Goal: Check status: Check status

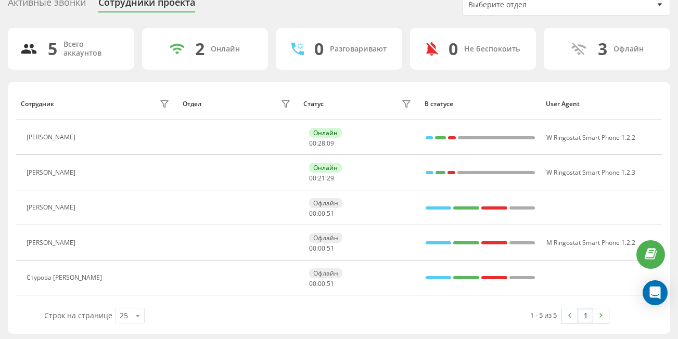
scroll to position [48, 0]
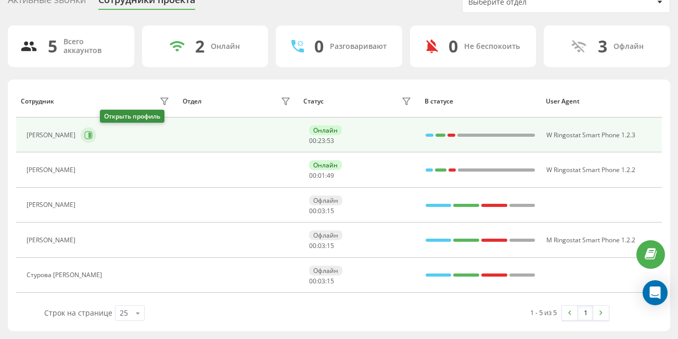
click at [93, 134] on icon at bounding box center [88, 135] width 8 height 8
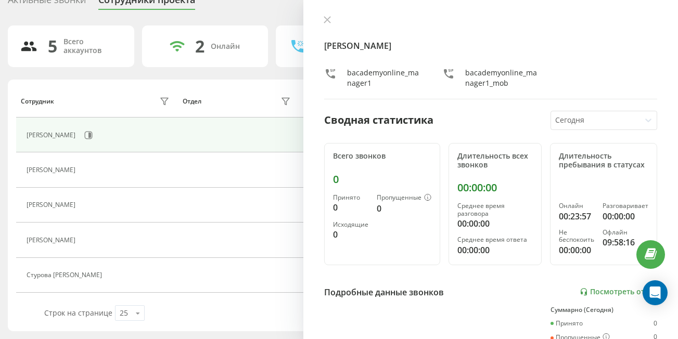
click at [326, 26] on div "[PERSON_NAME] bacademyonline_manager1 bacademyonline_manager1_mob" at bounding box center [490, 58] width 333 height 84
click at [325, 21] on icon at bounding box center [327, 20] width 6 height 6
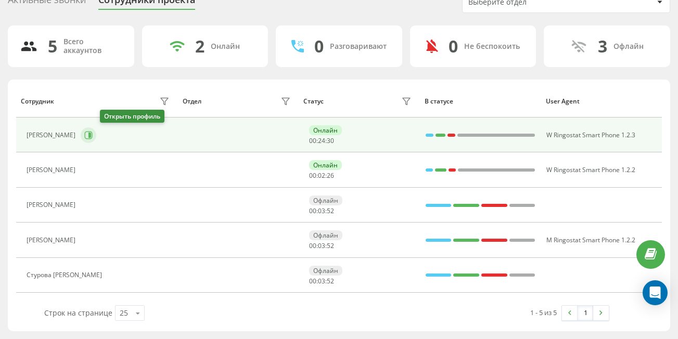
click at [93, 136] on icon at bounding box center [88, 135] width 8 height 8
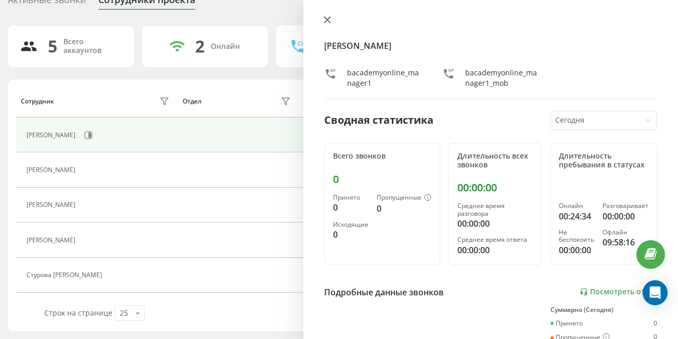
click at [328, 22] on icon at bounding box center [327, 19] width 7 height 7
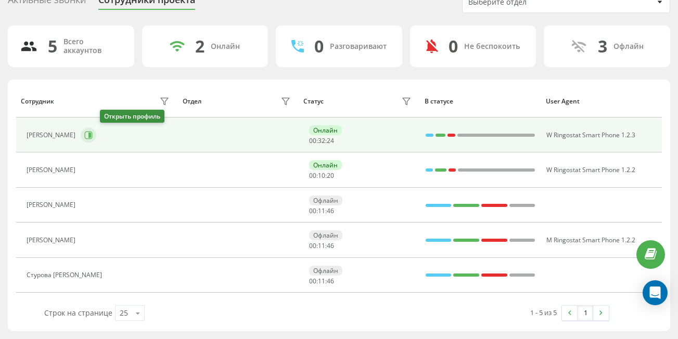
click at [96, 137] on button at bounding box center [89, 135] width 16 height 16
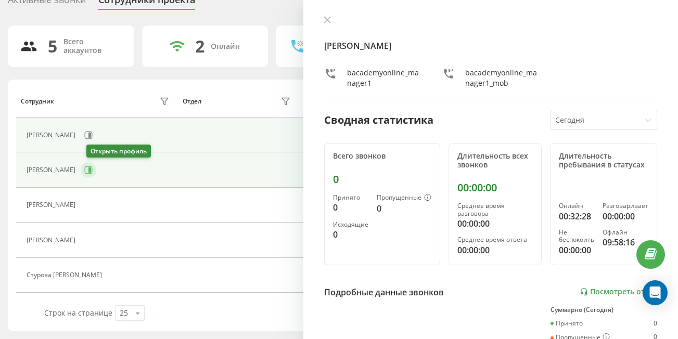
click at [93, 168] on icon at bounding box center [88, 170] width 8 height 8
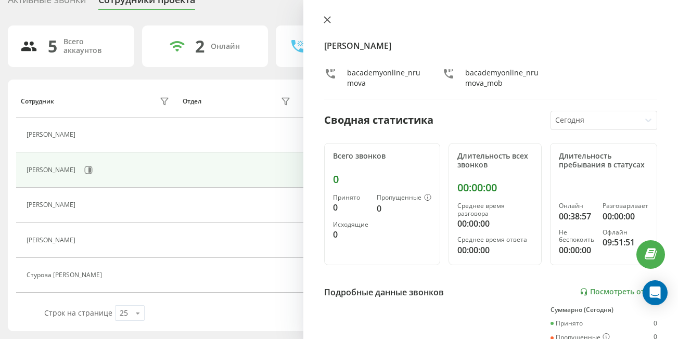
click at [328, 17] on icon at bounding box center [327, 19] width 7 height 7
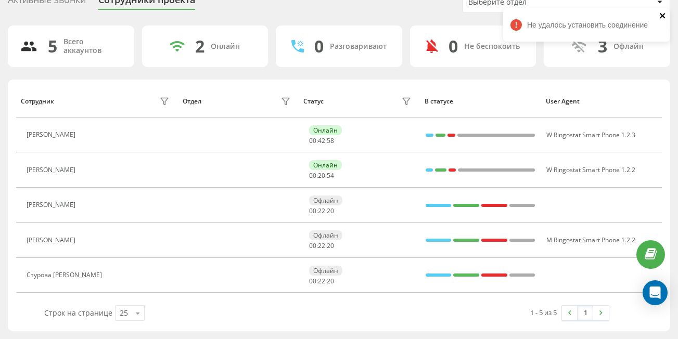
click at [661, 18] on icon "close" at bounding box center [662, 15] width 5 height 5
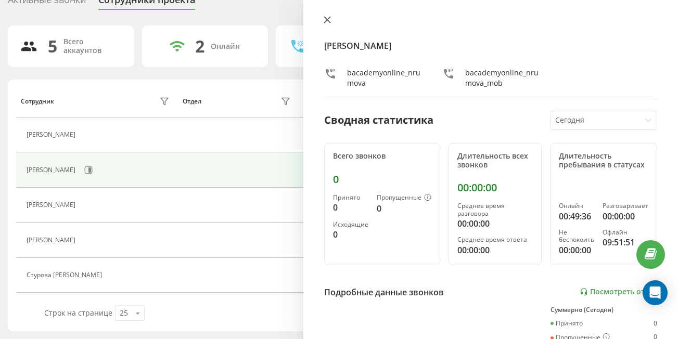
click at [323, 23] on button at bounding box center [328, 21] width 14 height 10
